Goal: Information Seeking & Learning: Check status

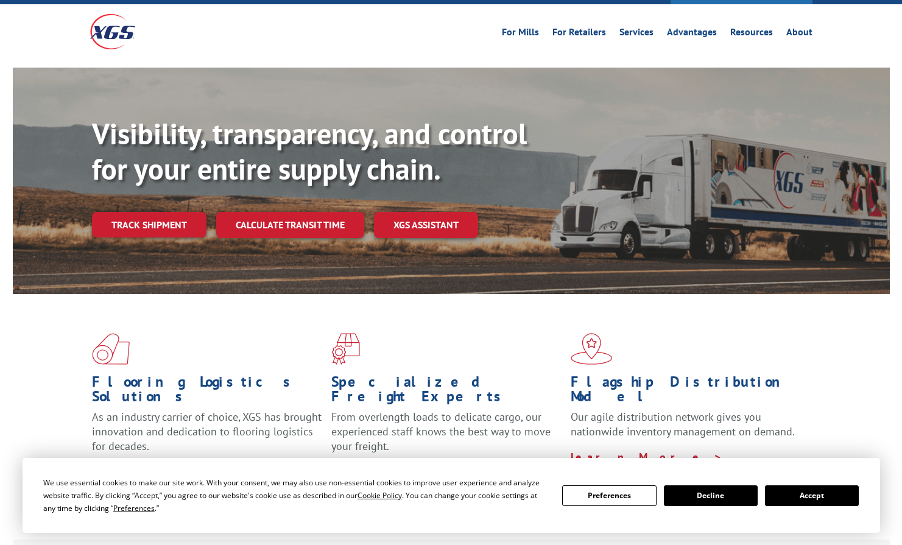
scroll to position [117, 0]
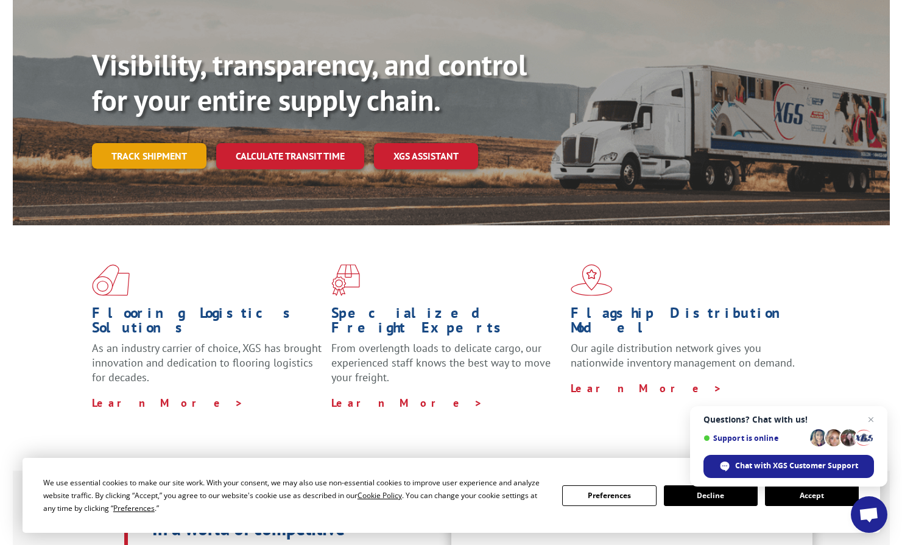
click at [146, 143] on link "Track shipment" at bounding box center [149, 156] width 115 height 26
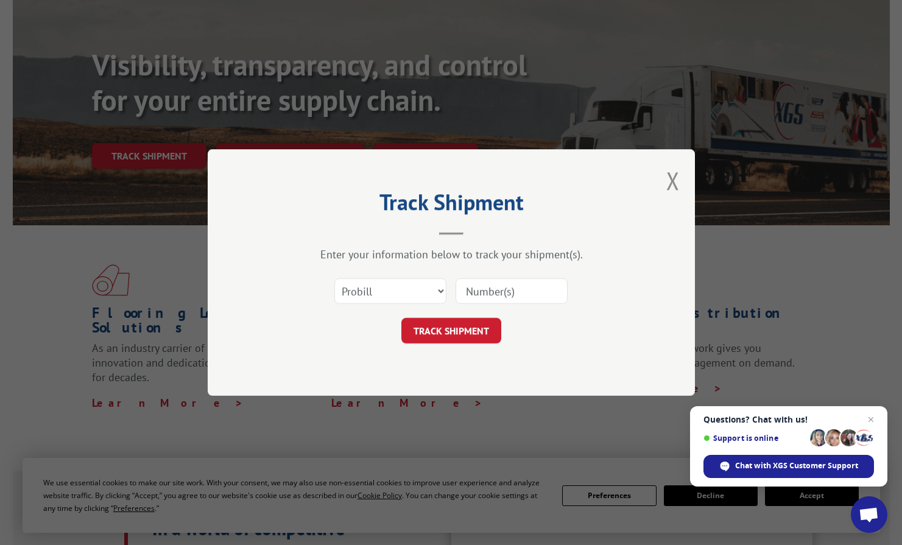
click at [502, 289] on input at bounding box center [512, 291] width 112 height 26
paste input "9242025"
click at [465, 291] on input "9242025" at bounding box center [512, 291] width 112 height 26
type input "09242025"
click at [440, 330] on button "TRACK SHIPMENT" at bounding box center [452, 331] width 100 height 26
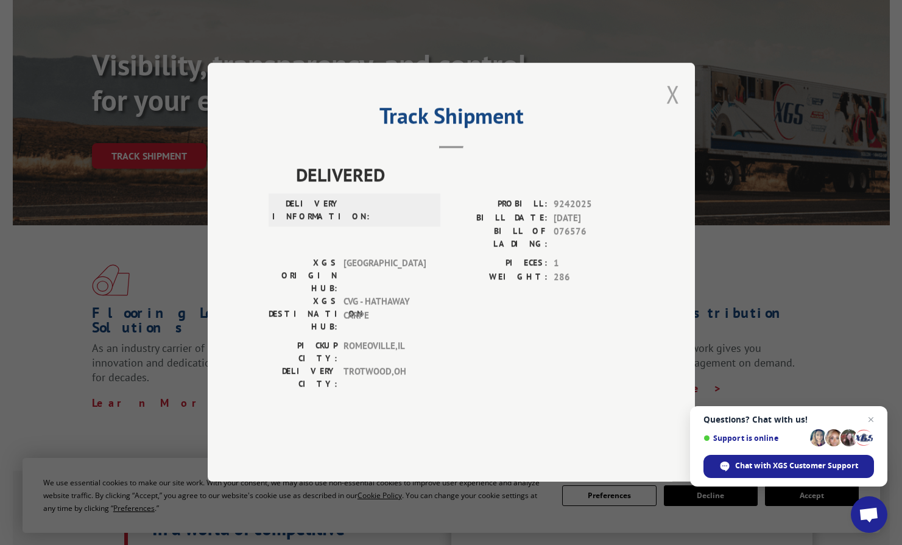
click at [673, 110] on button "Close modal" at bounding box center [673, 94] width 13 height 32
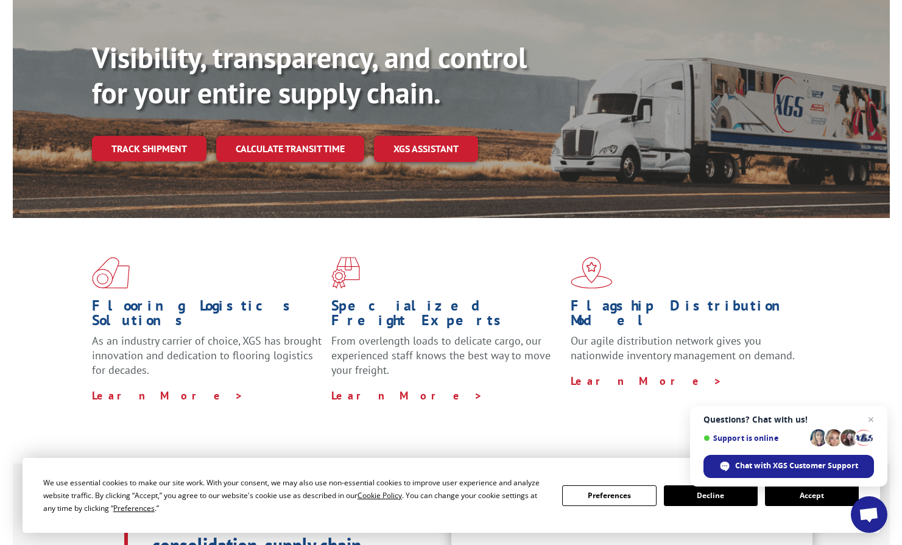
scroll to position [133, 0]
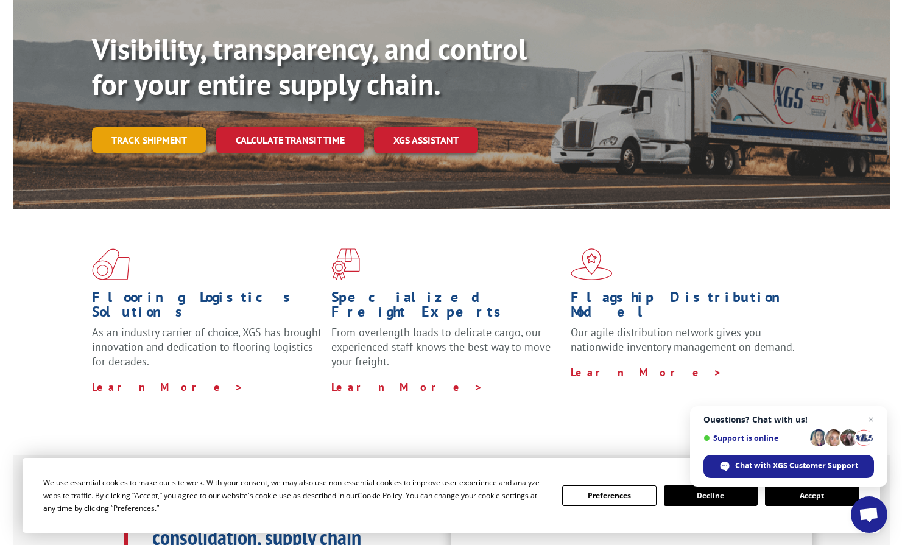
click at [140, 127] on link "Track shipment" at bounding box center [149, 140] width 115 height 26
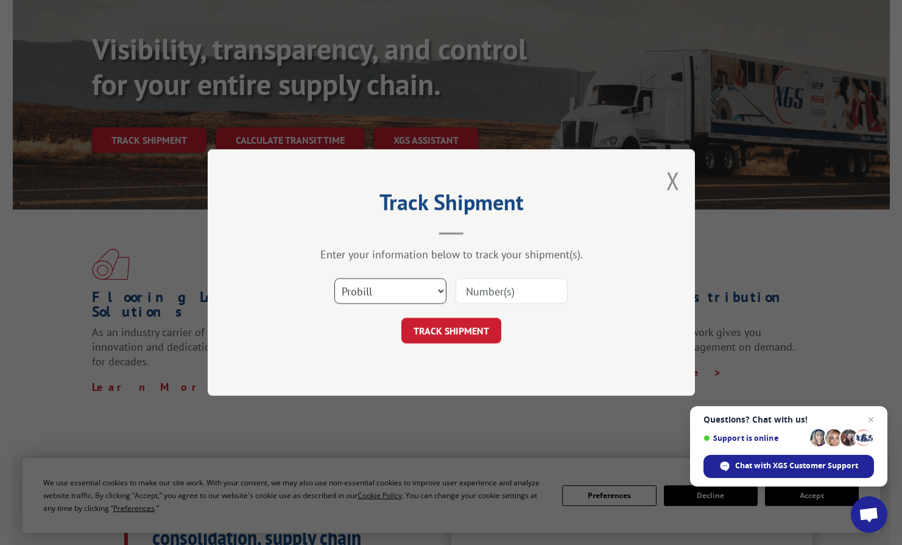
click at [439, 292] on select "Select category... Probill BOL PO" at bounding box center [391, 291] width 112 height 26
select select "bol"
click at [335, 278] on select "Select category... Probill BOL PO" at bounding box center [391, 291] width 112 height 26
click at [522, 289] on input at bounding box center [512, 291] width 112 height 26
type input "5549224"
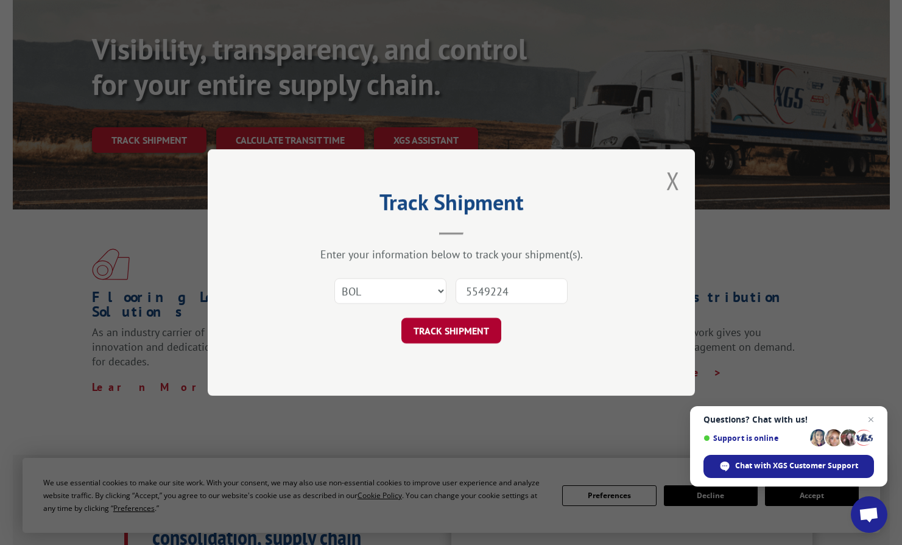
click at [458, 331] on button "TRACK SHIPMENT" at bounding box center [452, 331] width 100 height 26
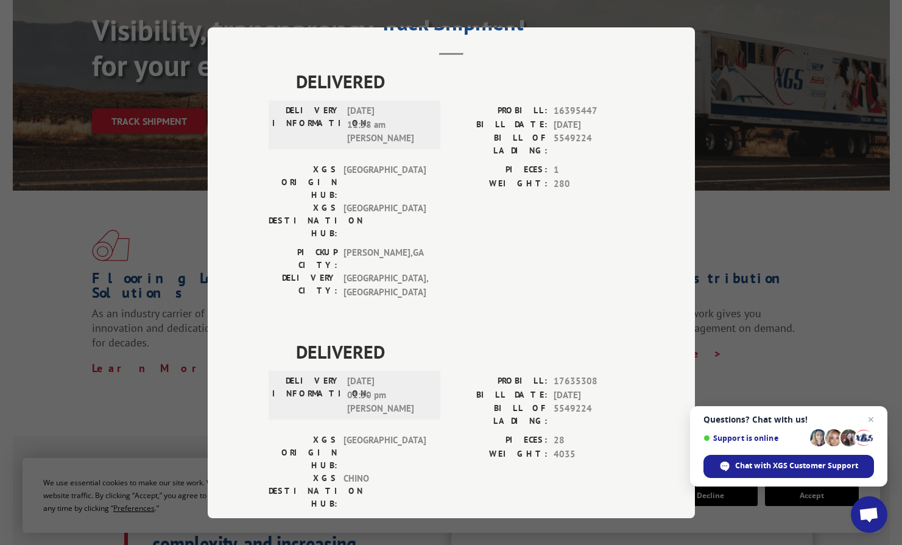
scroll to position [152, 0]
